Goal: Find specific fact: Find specific fact

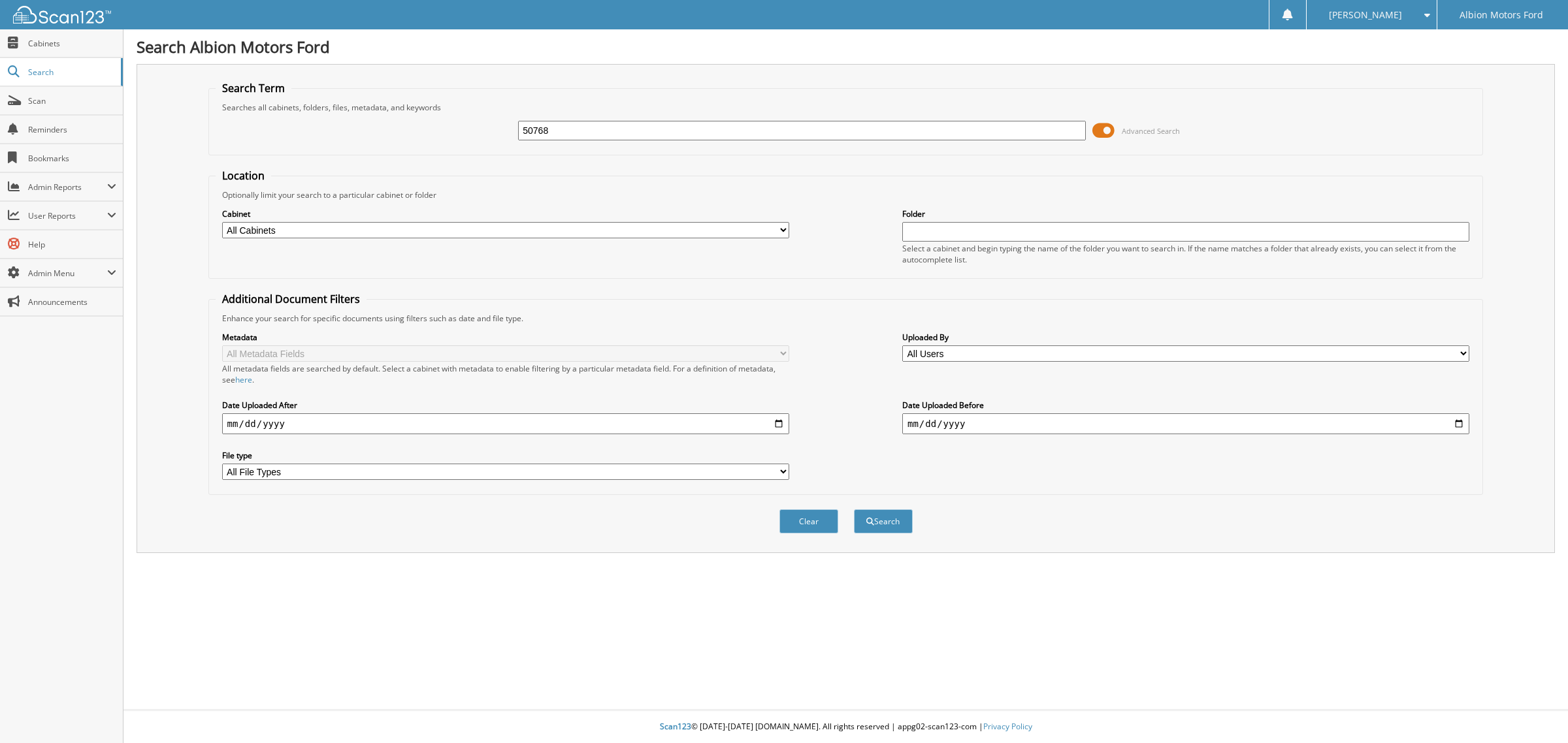
type input "50768"
click at [853, 509] on button "Search" at bounding box center [882, 521] width 59 height 24
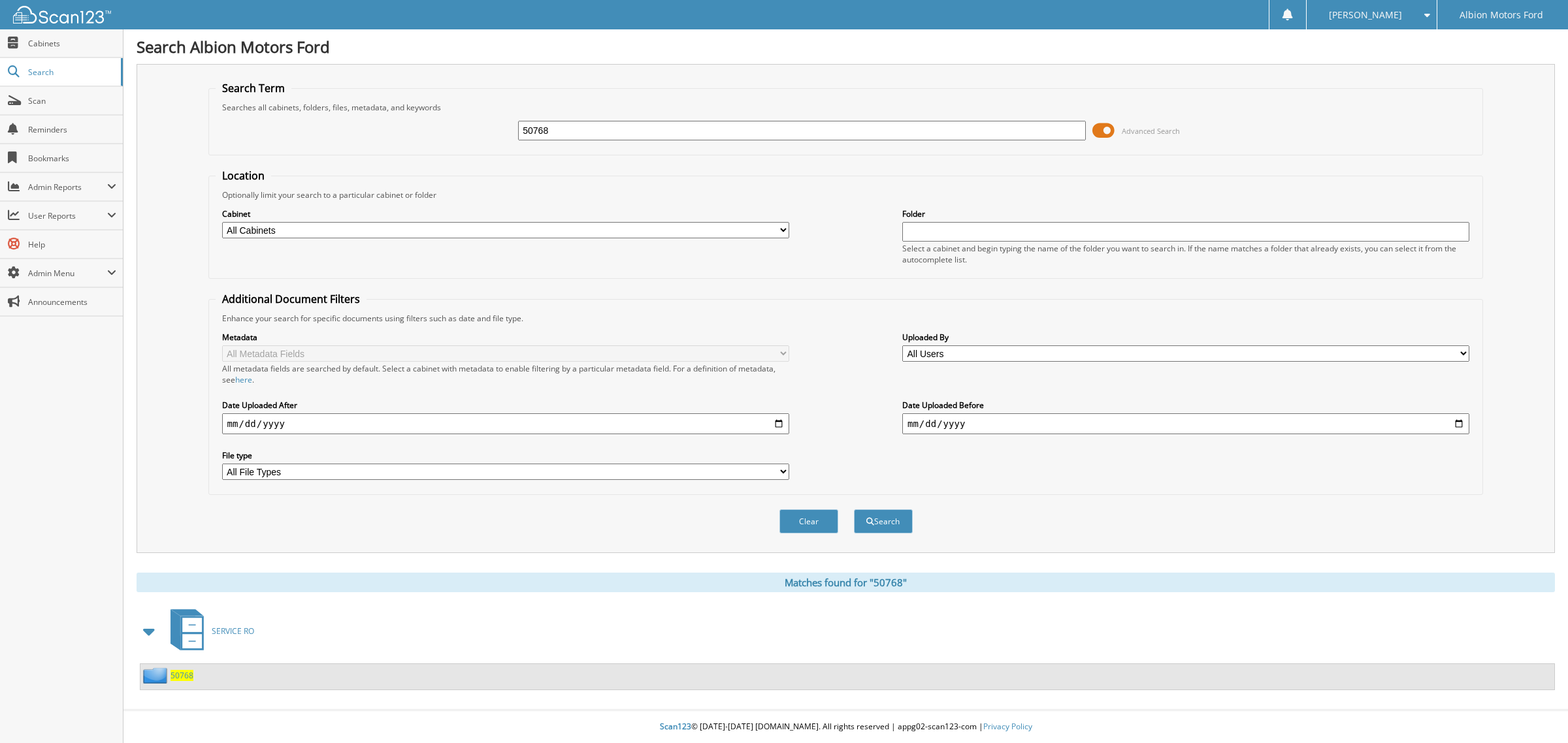
click at [185, 669] on span "50768" at bounding box center [182, 674] width 23 height 11
